Goal: Task Accomplishment & Management: Complete application form

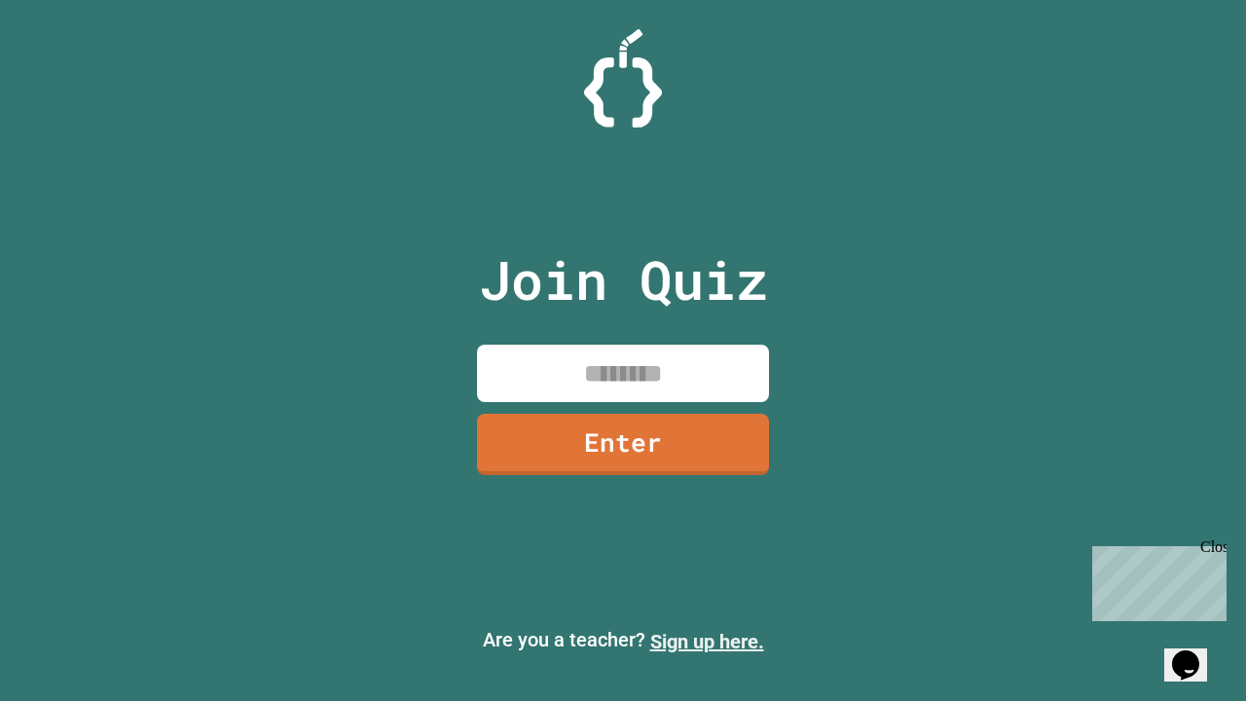
click at [707, 642] on link "Sign up here." at bounding box center [707, 641] width 114 height 23
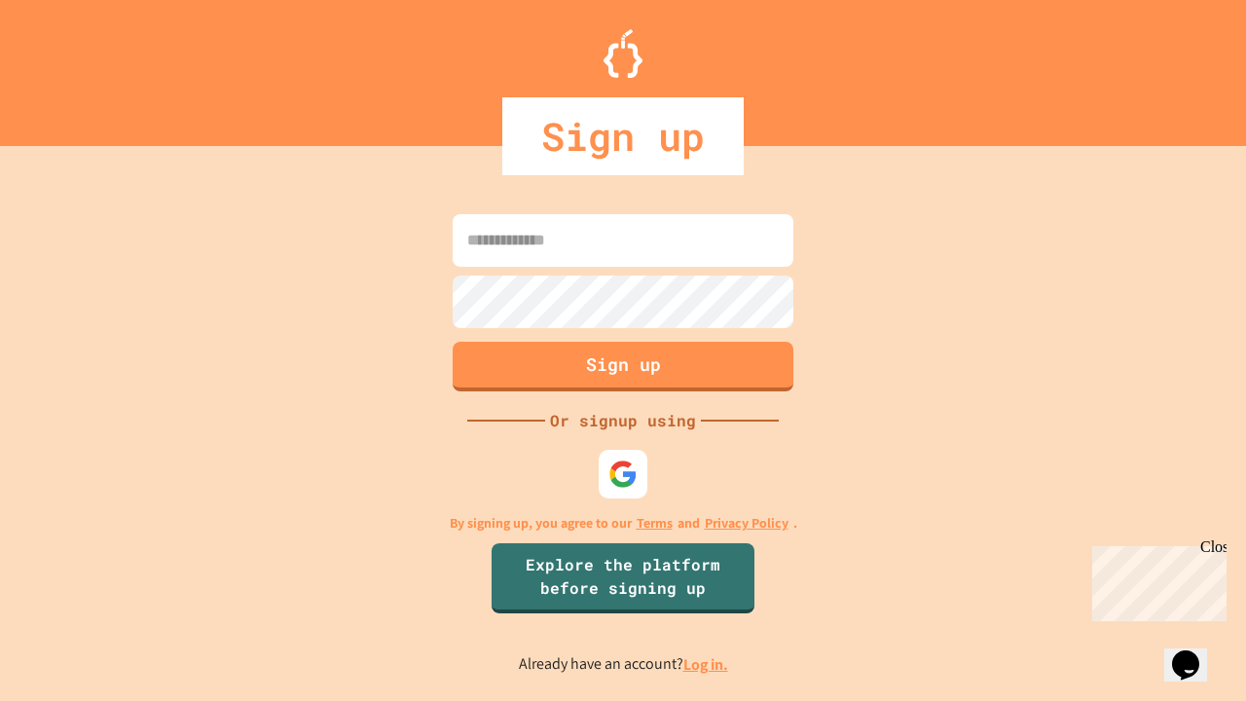
click at [707, 664] on link "Log in." at bounding box center [706, 664] width 45 height 20
